Goal: Task Accomplishment & Management: Use online tool/utility

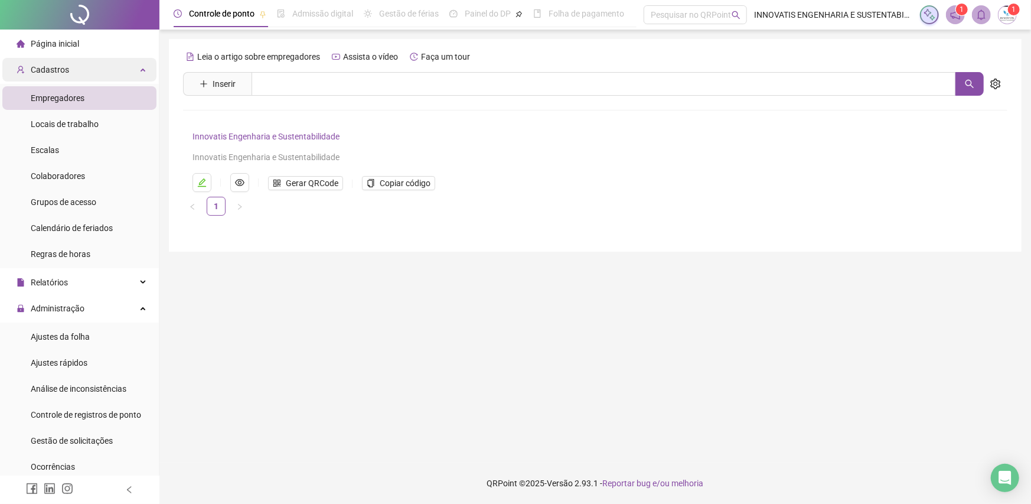
click at [72, 67] on div "Cadastros" at bounding box center [79, 70] width 154 height 24
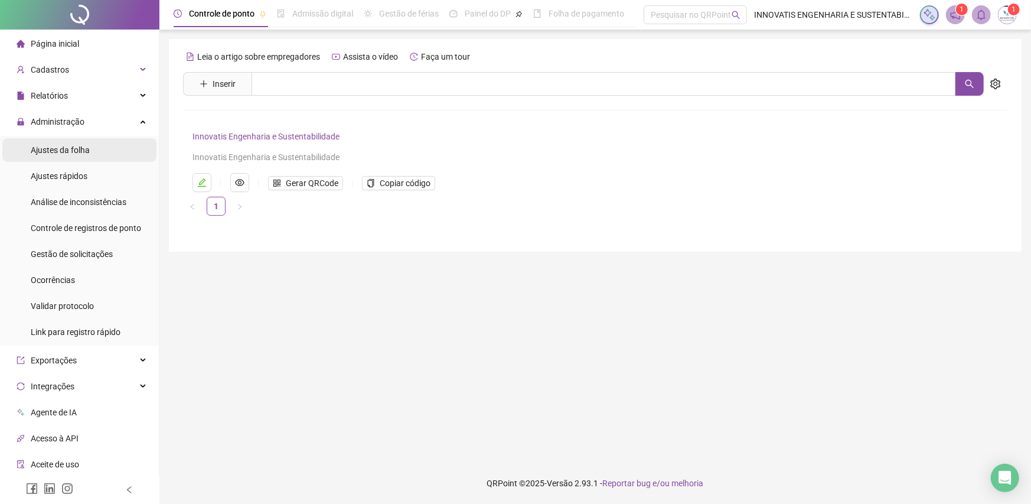
click at [77, 154] on span "Ajustes da folha" at bounding box center [60, 149] width 59 height 9
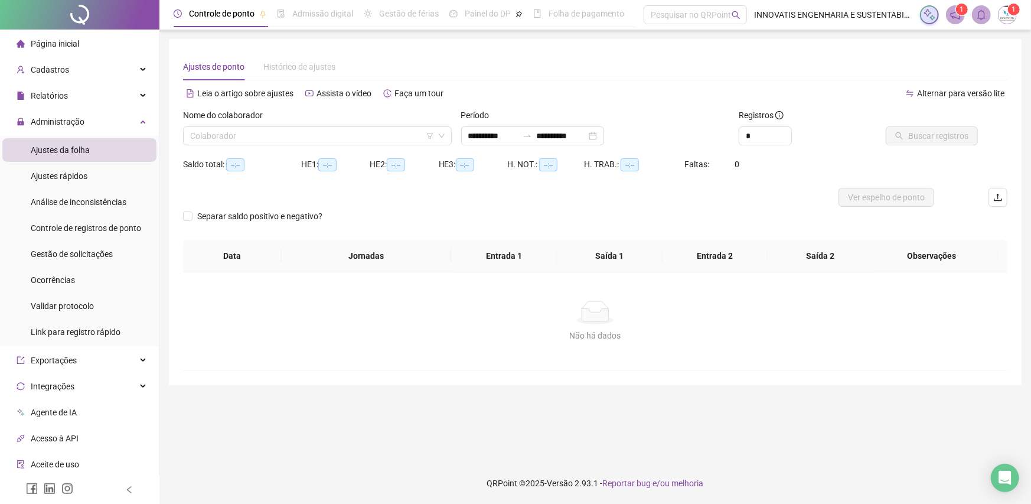
type input "**********"
click at [244, 138] on input "search" at bounding box center [312, 136] width 244 height 18
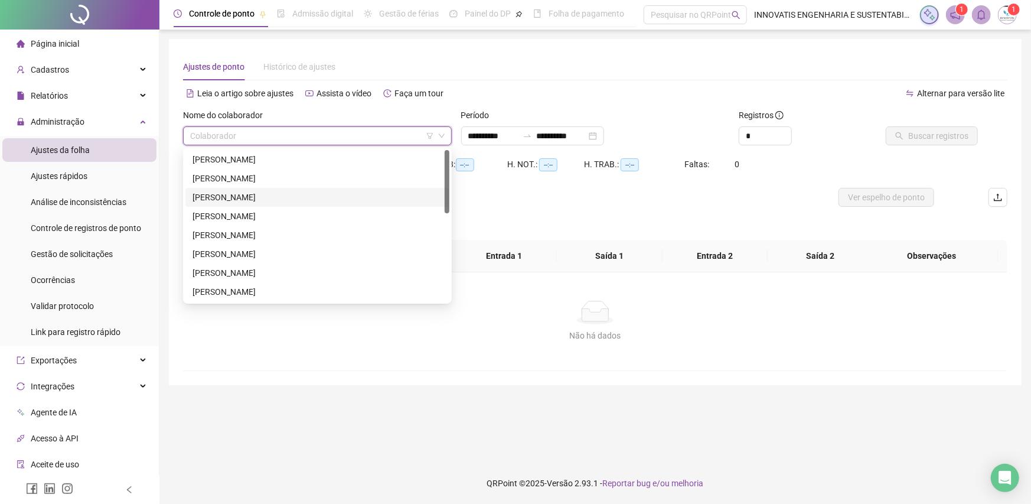
click at [256, 200] on div "[PERSON_NAME]" at bounding box center [318, 197] width 250 height 13
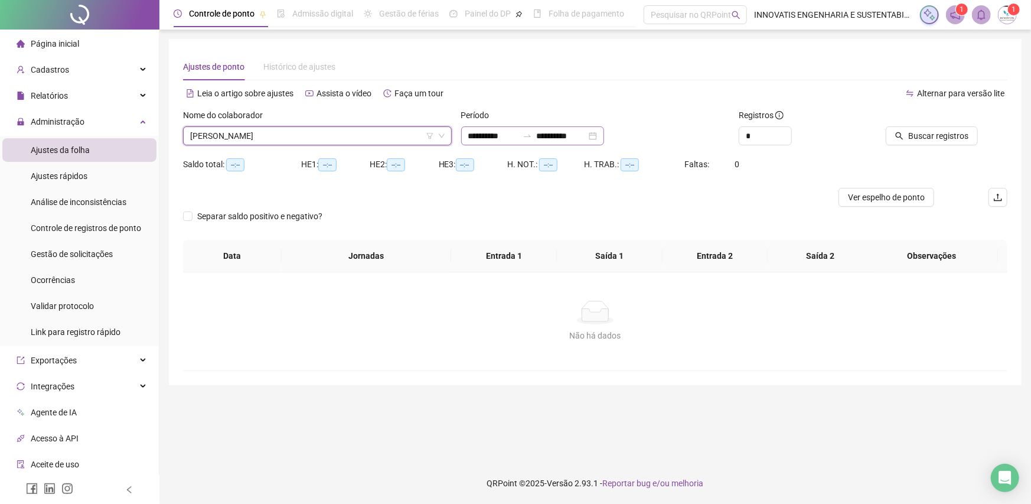
click at [604, 141] on div "**********" at bounding box center [532, 135] width 143 height 19
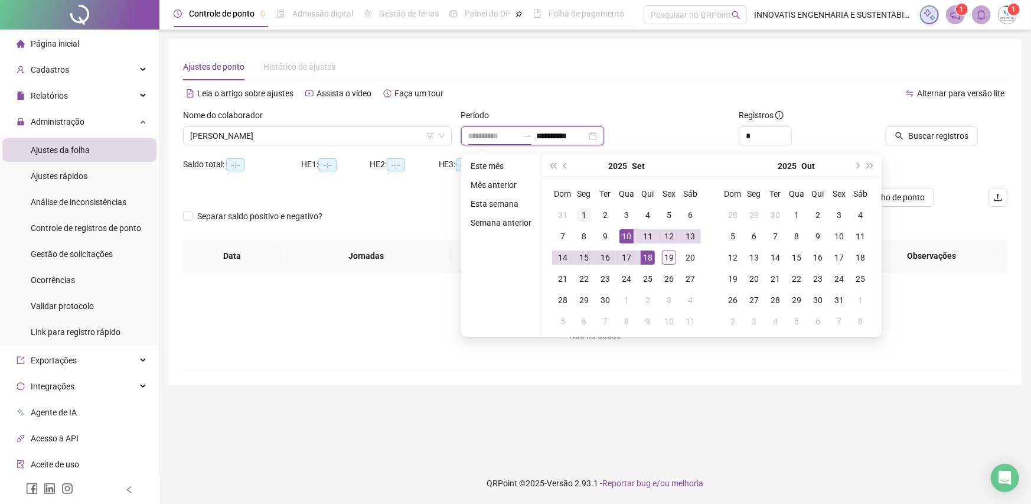
type input "**********"
click at [587, 216] on div "1" at bounding box center [584, 215] width 14 height 14
type input "**********"
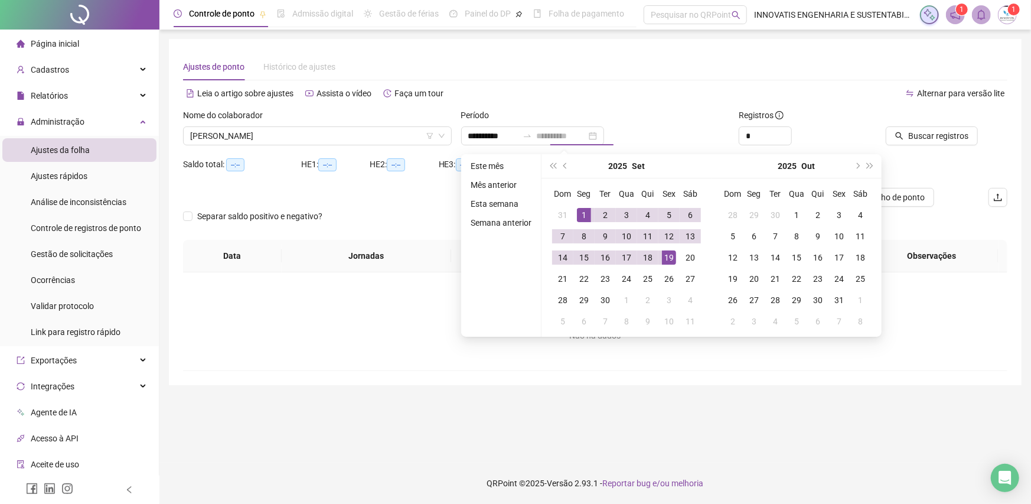
click at [665, 261] on div "19" at bounding box center [669, 257] width 14 height 14
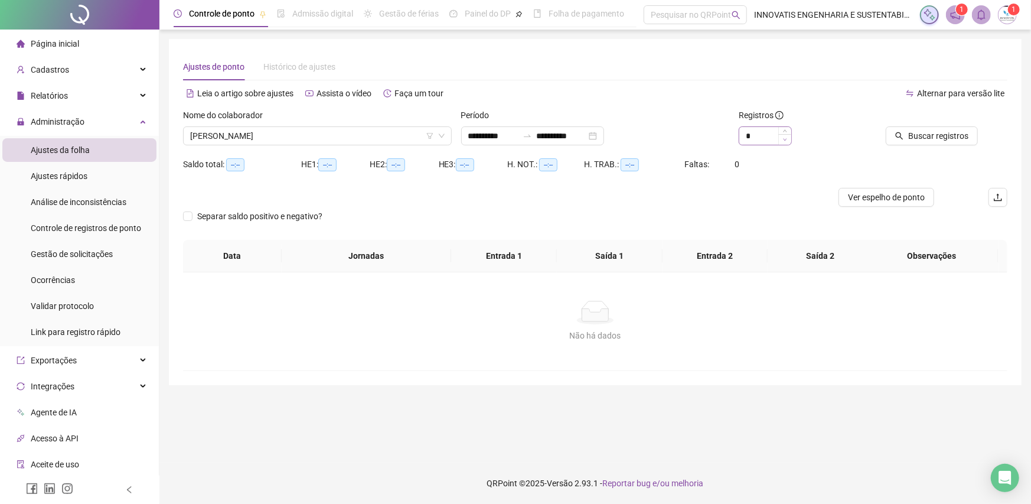
click at [785, 135] on span "Decrease Value" at bounding box center [784, 139] width 13 height 11
type input "*"
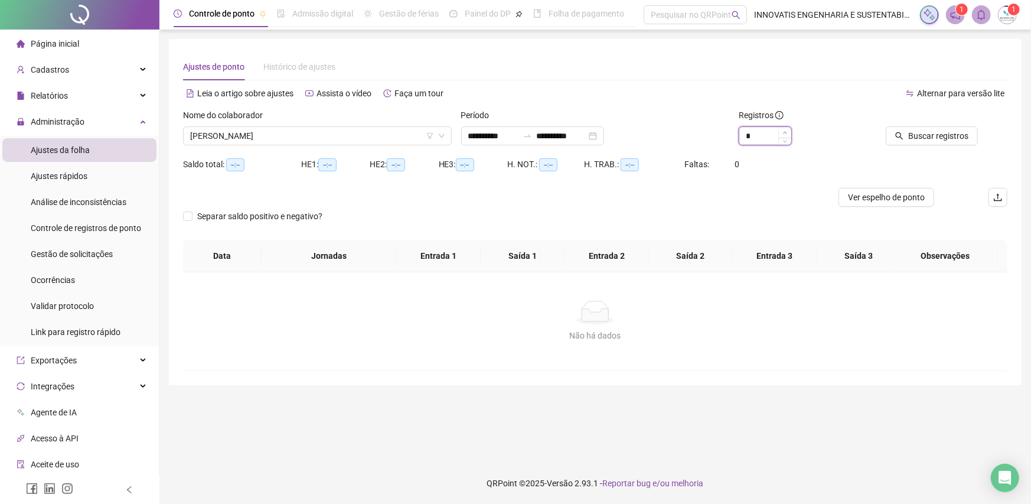
click at [782, 132] on span "Increase Value" at bounding box center [784, 132] width 13 height 11
click at [908, 141] on button "Buscar registros" at bounding box center [932, 135] width 92 height 19
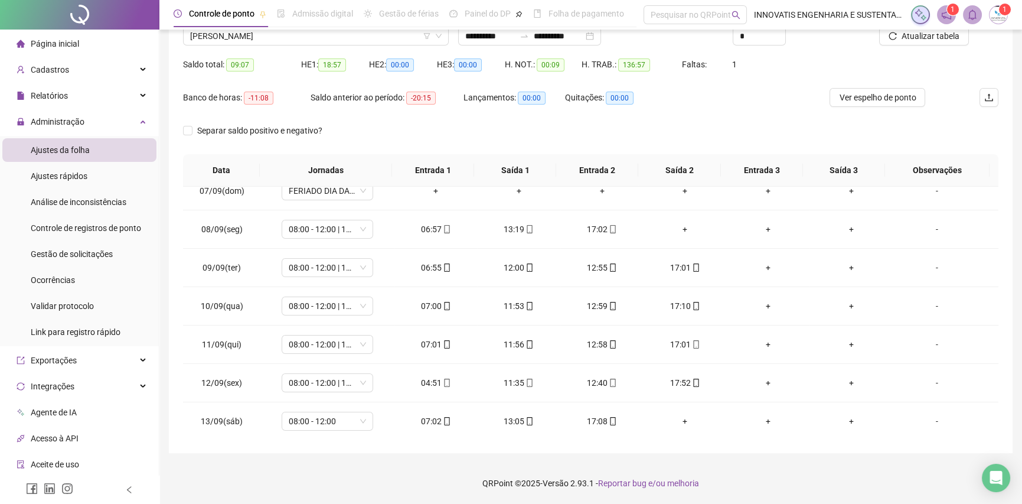
scroll to position [236, 0]
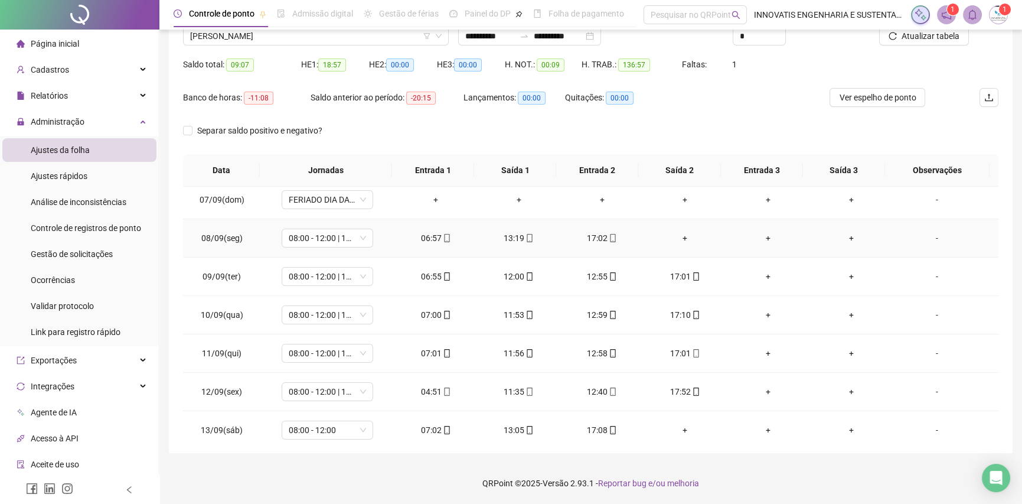
click at [679, 240] on div "+" at bounding box center [685, 237] width 64 height 13
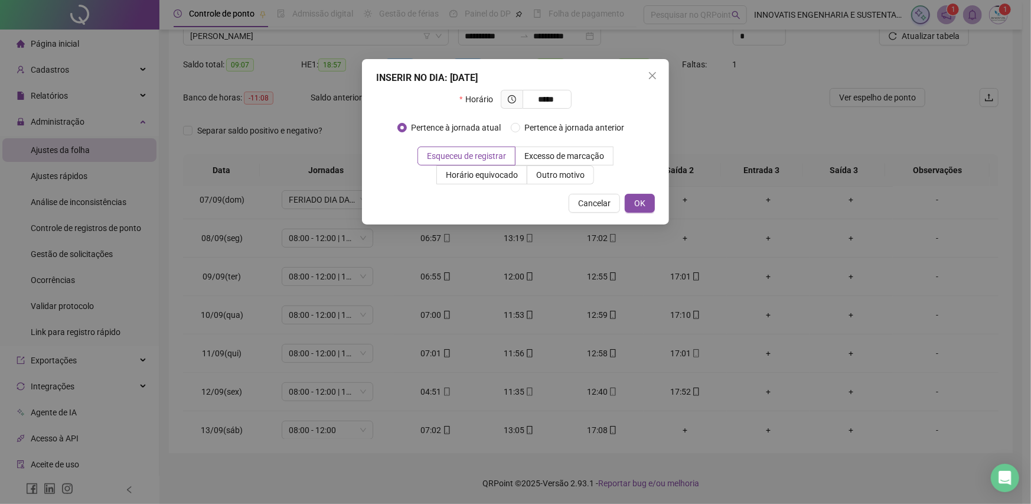
type input "*****"
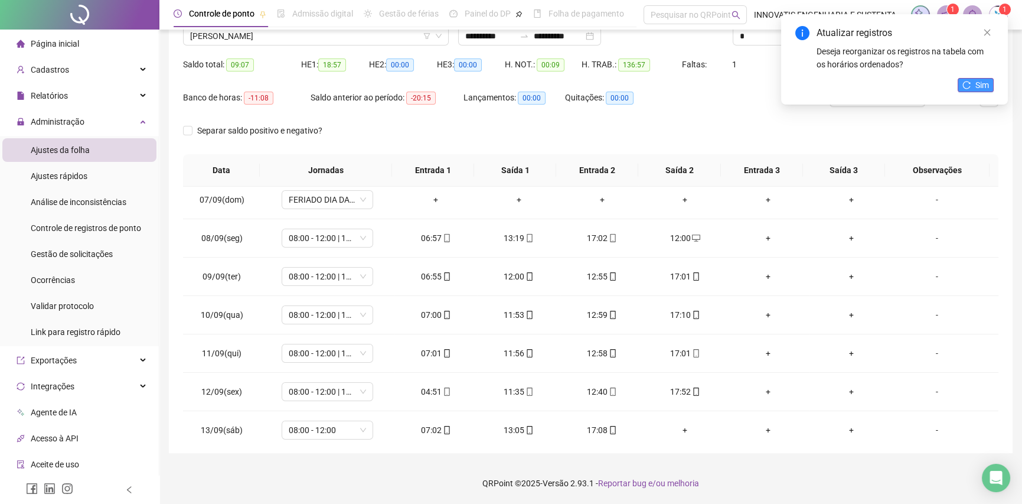
click at [972, 83] on button "Sim" at bounding box center [976, 85] width 36 height 14
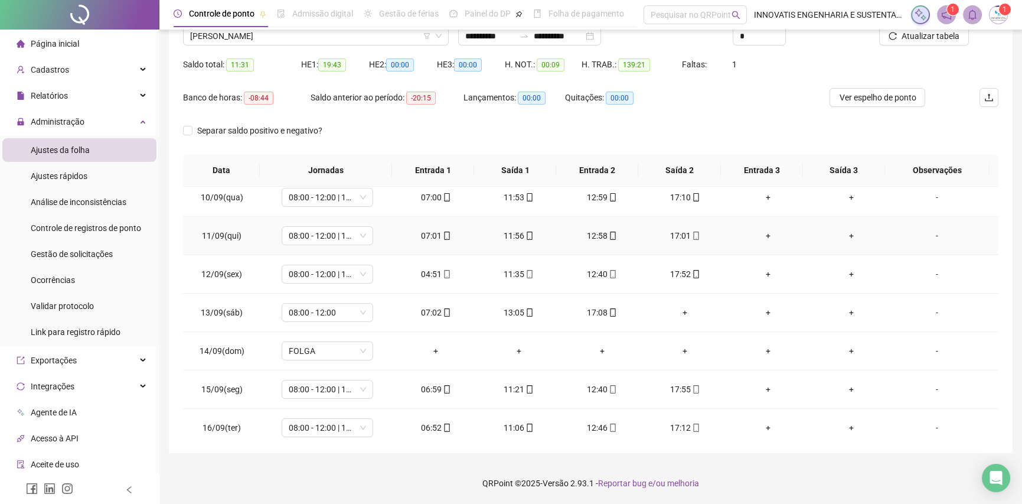
scroll to position [354, 0]
click at [677, 312] on div "+" at bounding box center [685, 311] width 64 height 13
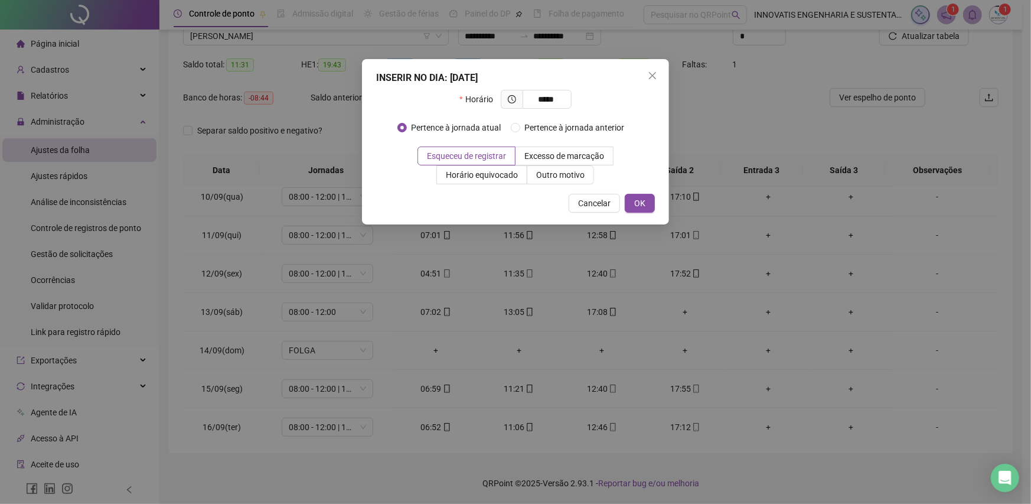
type input "*****"
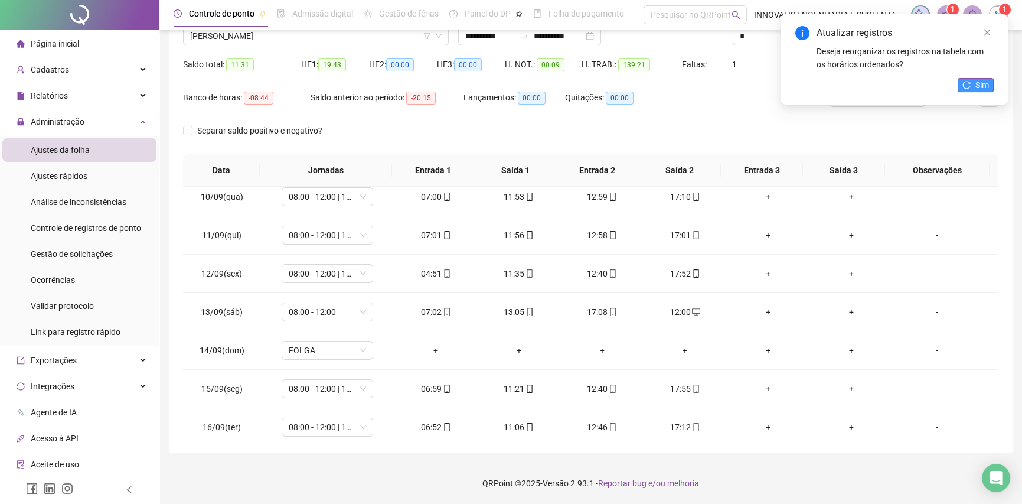
click at [985, 86] on span "Sim" at bounding box center [983, 85] width 14 height 13
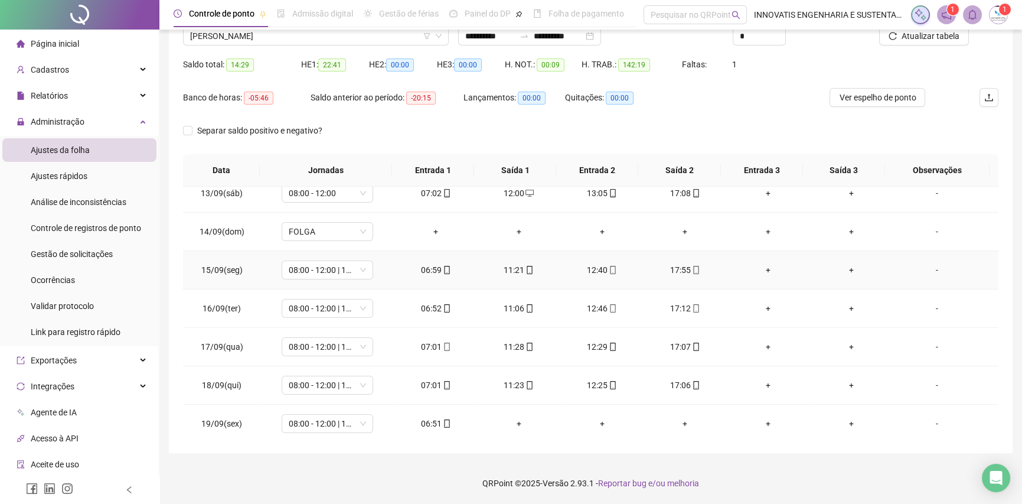
scroll to position [475, 0]
click at [322, 38] on span "[PERSON_NAME]" at bounding box center [316, 36] width 252 height 18
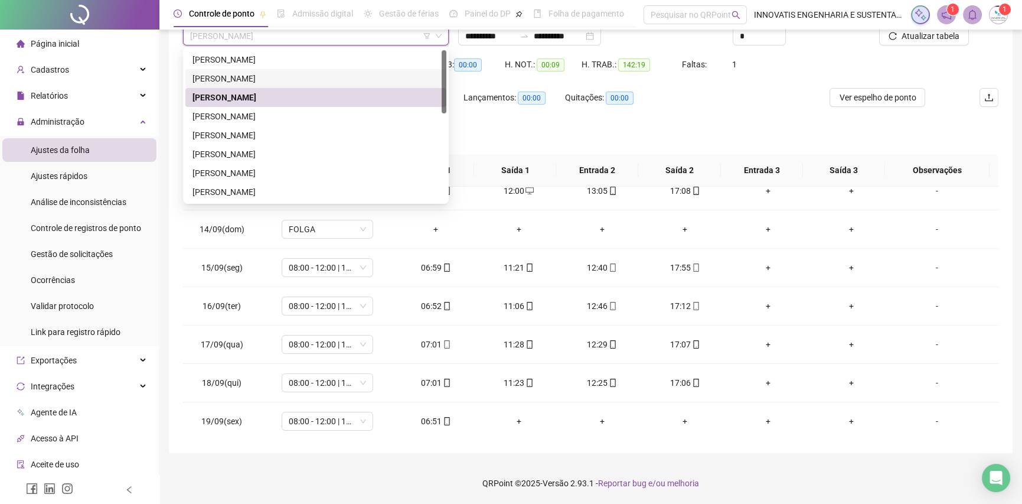
click at [304, 77] on div "[PERSON_NAME]" at bounding box center [316, 78] width 247 height 13
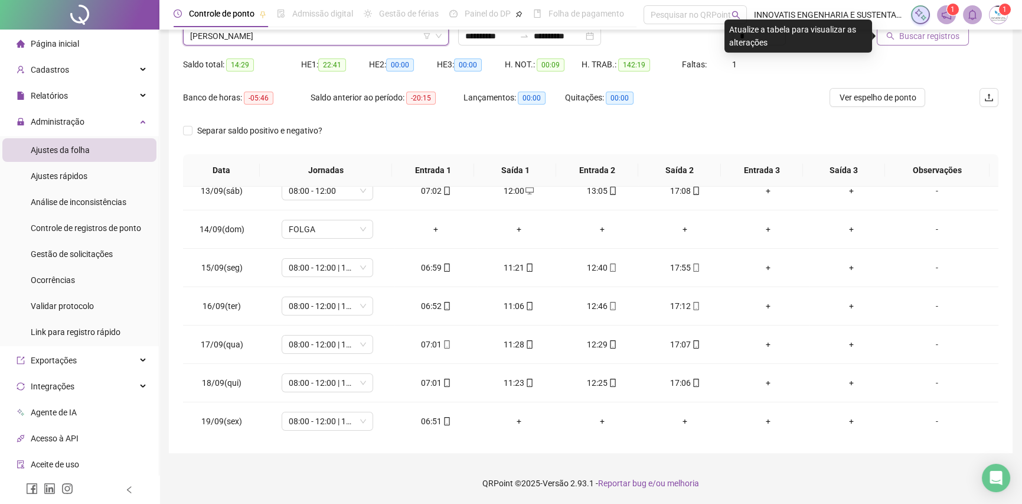
click at [892, 40] on icon "search" at bounding box center [890, 36] width 8 height 8
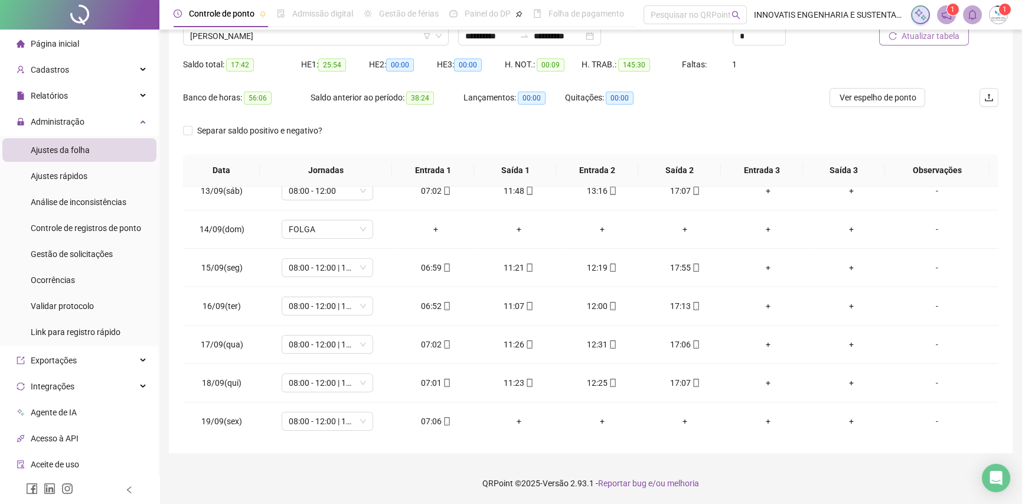
click at [948, 34] on span "Atualizar tabela" at bounding box center [931, 36] width 58 height 13
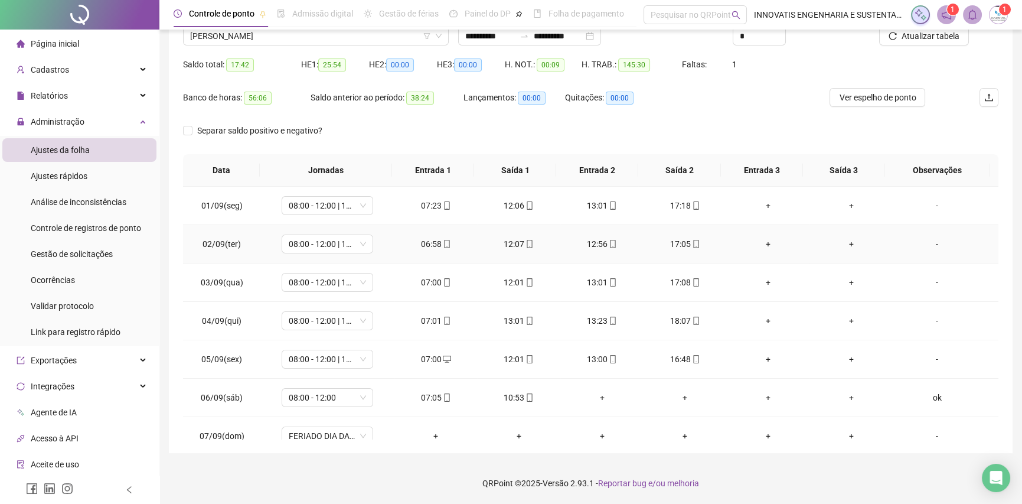
scroll to position [0, 0]
click at [407, 42] on span "[PERSON_NAME]" at bounding box center [316, 36] width 252 height 18
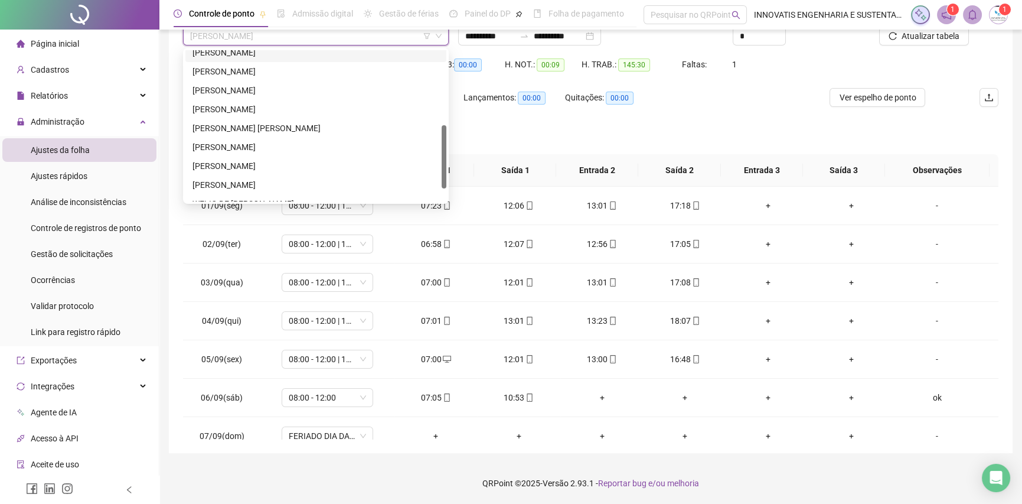
scroll to position [207, 0]
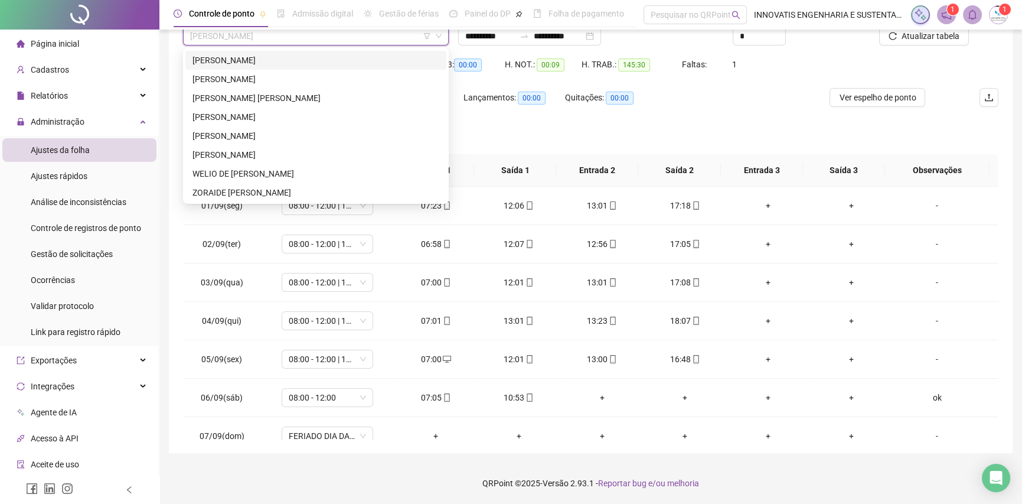
click at [314, 41] on span "[PERSON_NAME]" at bounding box center [316, 36] width 252 height 18
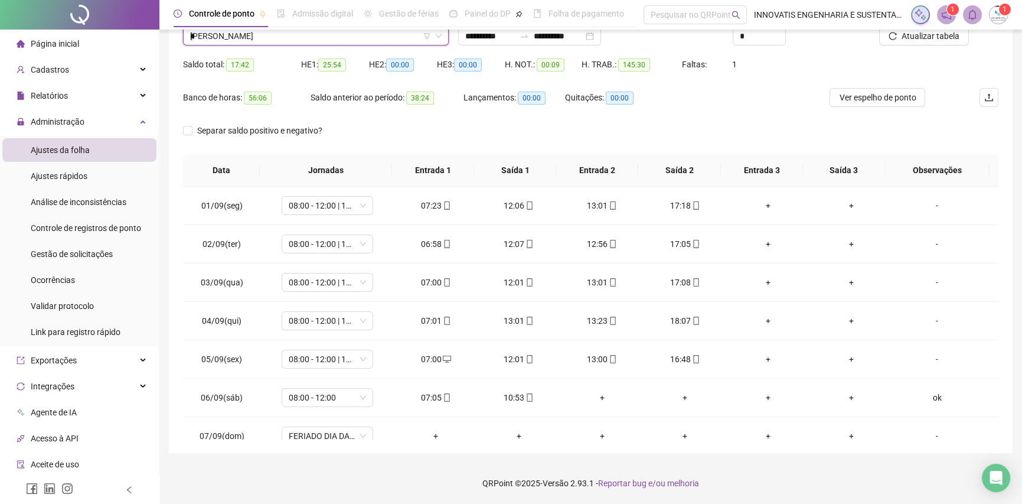
scroll to position [0, 0]
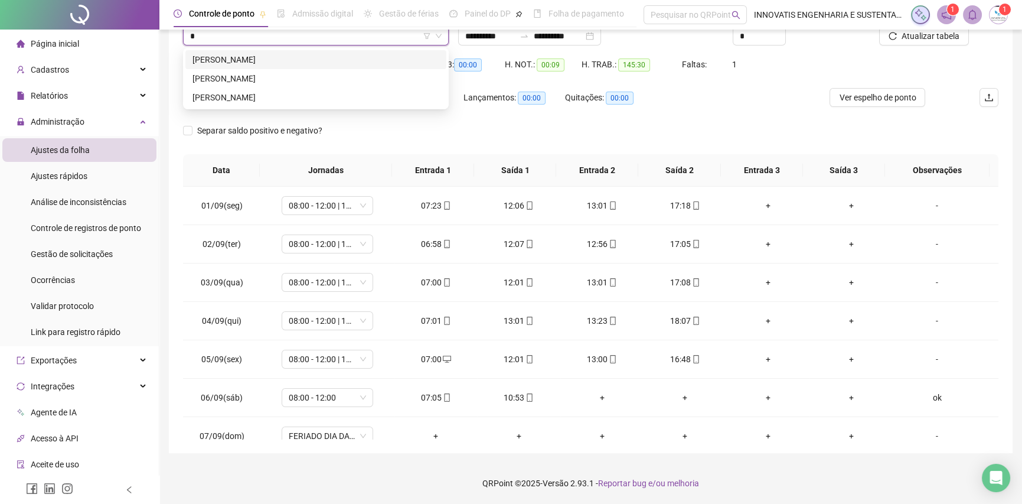
type input "**"
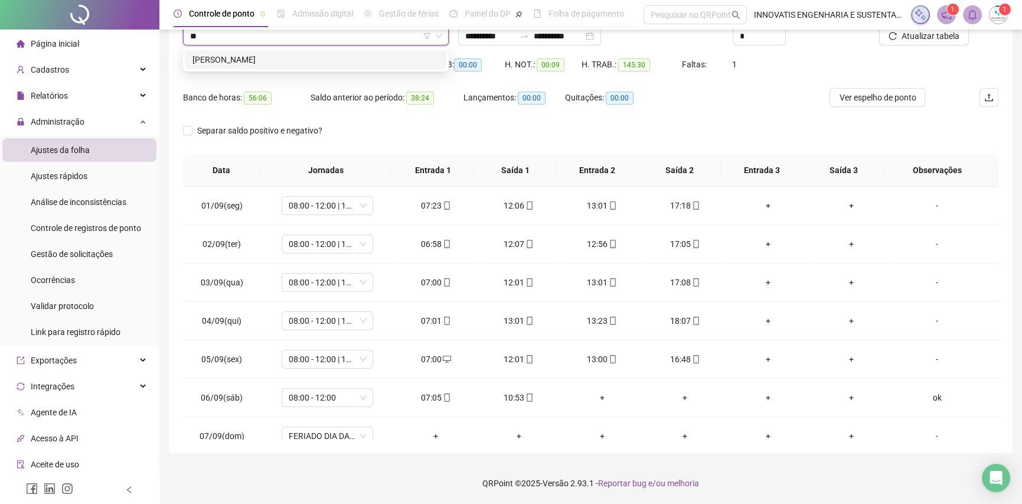
click at [310, 63] on div "[PERSON_NAME]" at bounding box center [316, 59] width 247 height 13
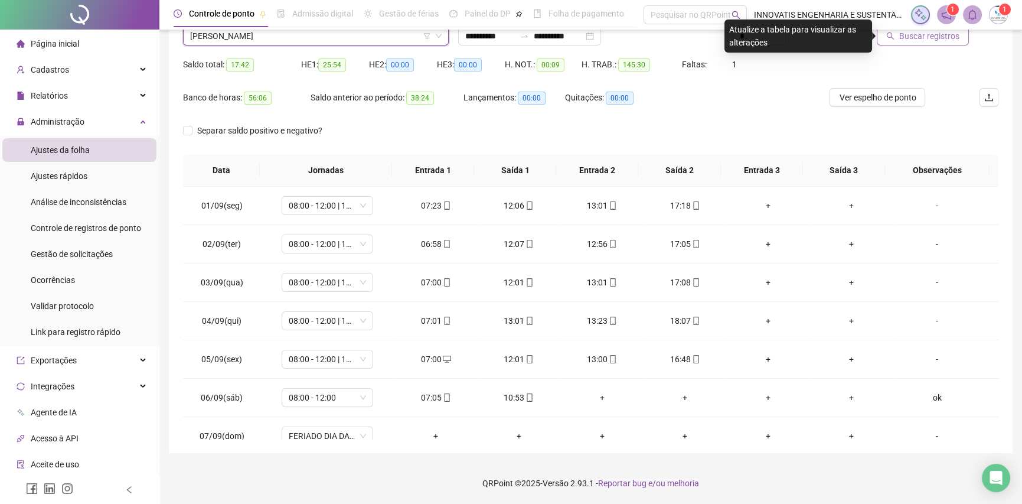
click at [902, 38] on span "Buscar registros" at bounding box center [929, 36] width 60 height 13
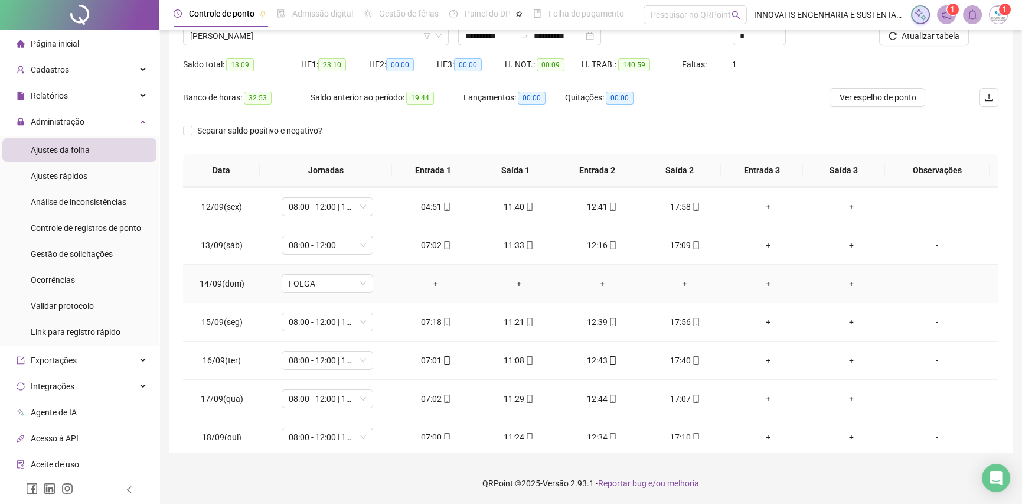
scroll to position [475, 0]
